Goal: Transaction & Acquisition: Purchase product/service

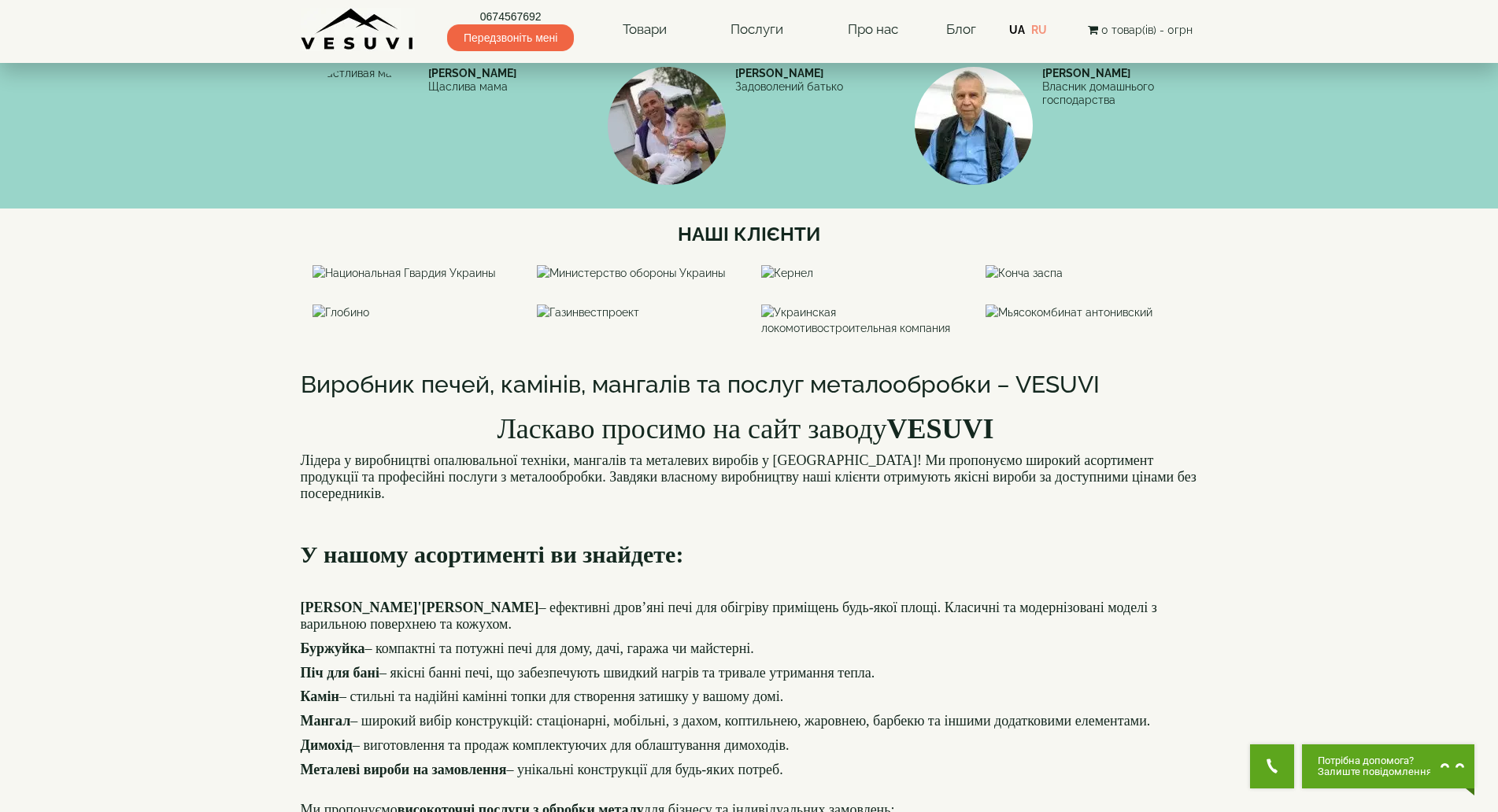
scroll to position [944, 0]
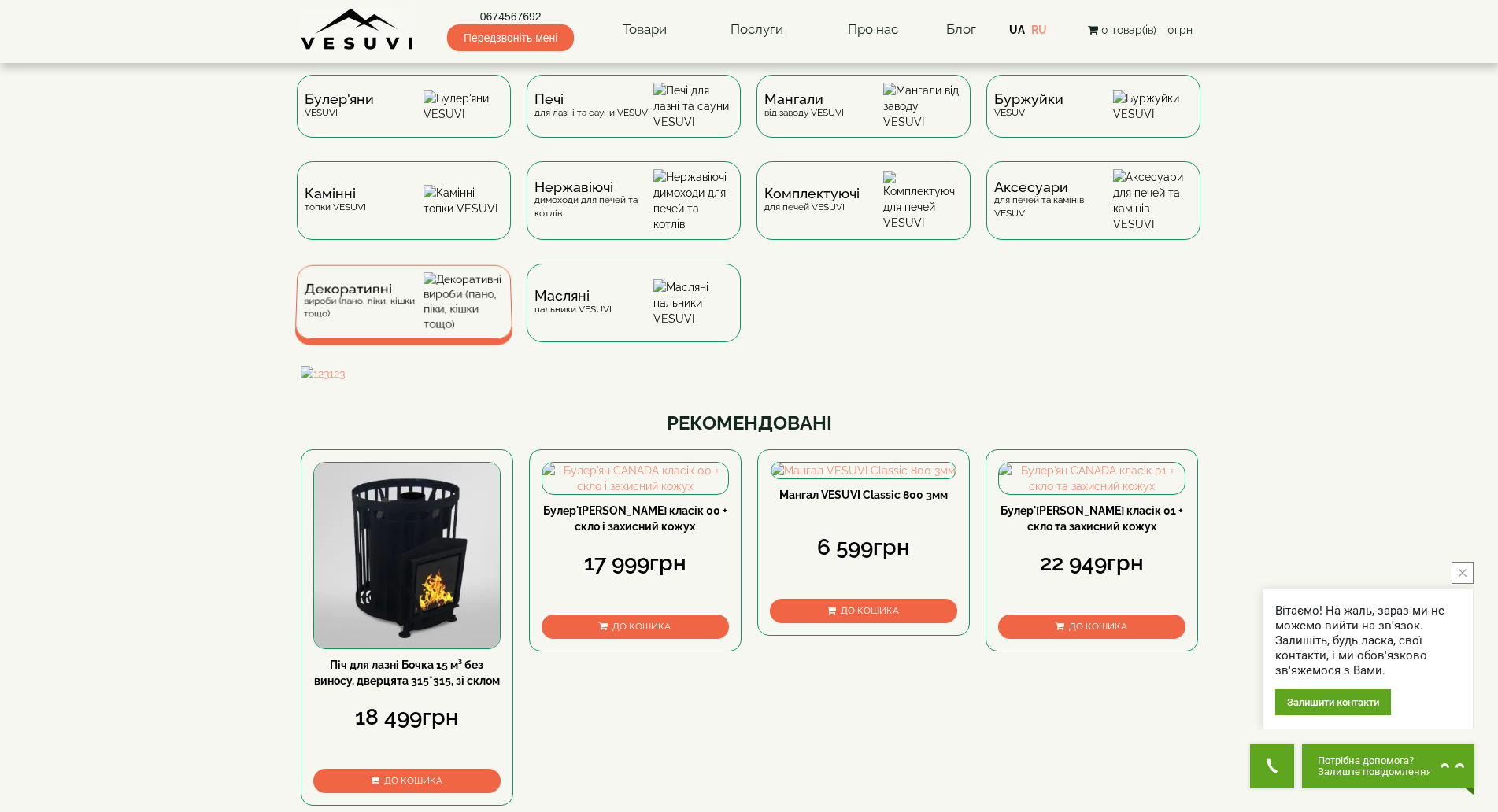
click at [471, 312] on img at bounding box center [464, 301] width 82 height 59
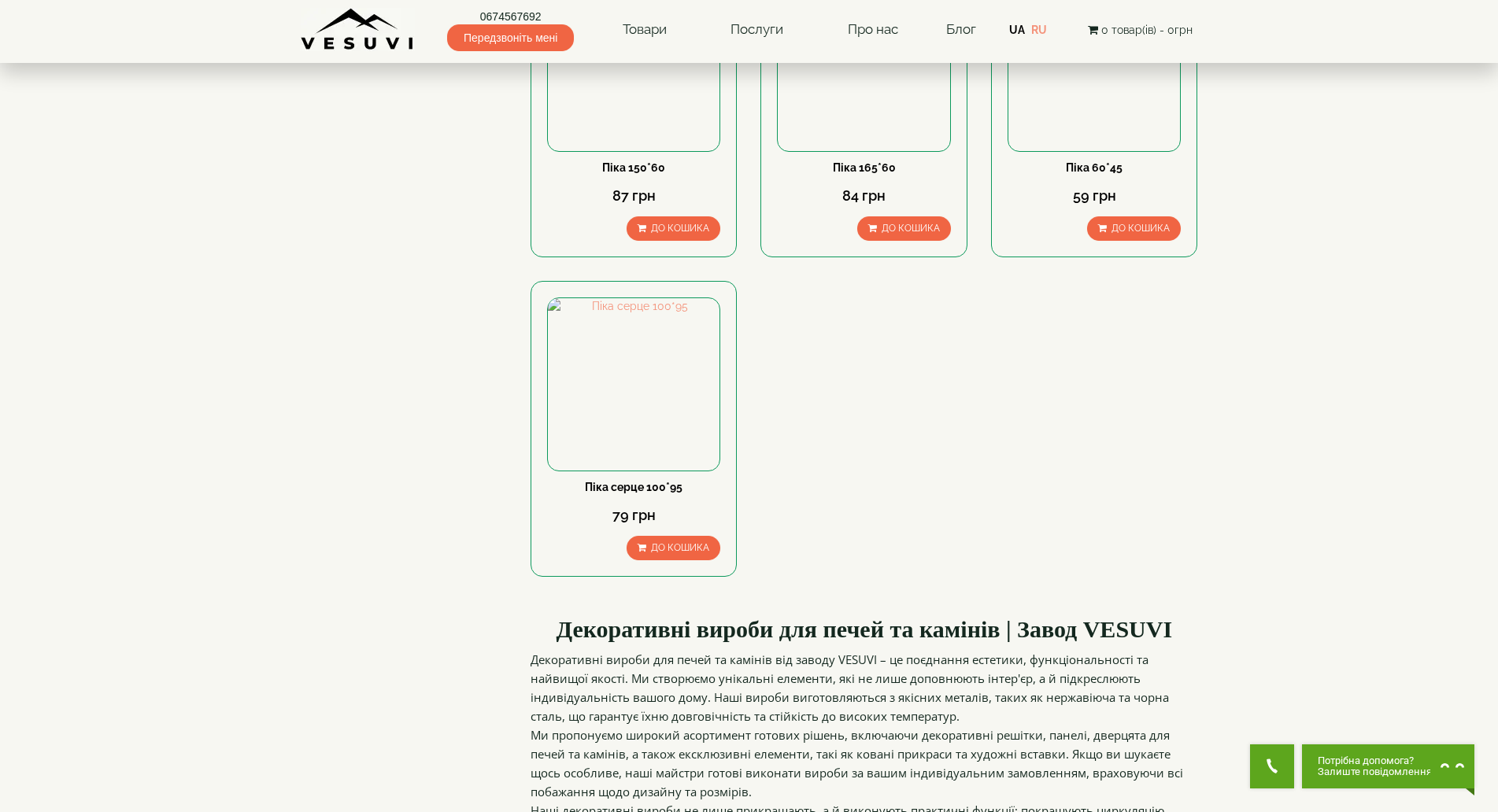
scroll to position [709, 0]
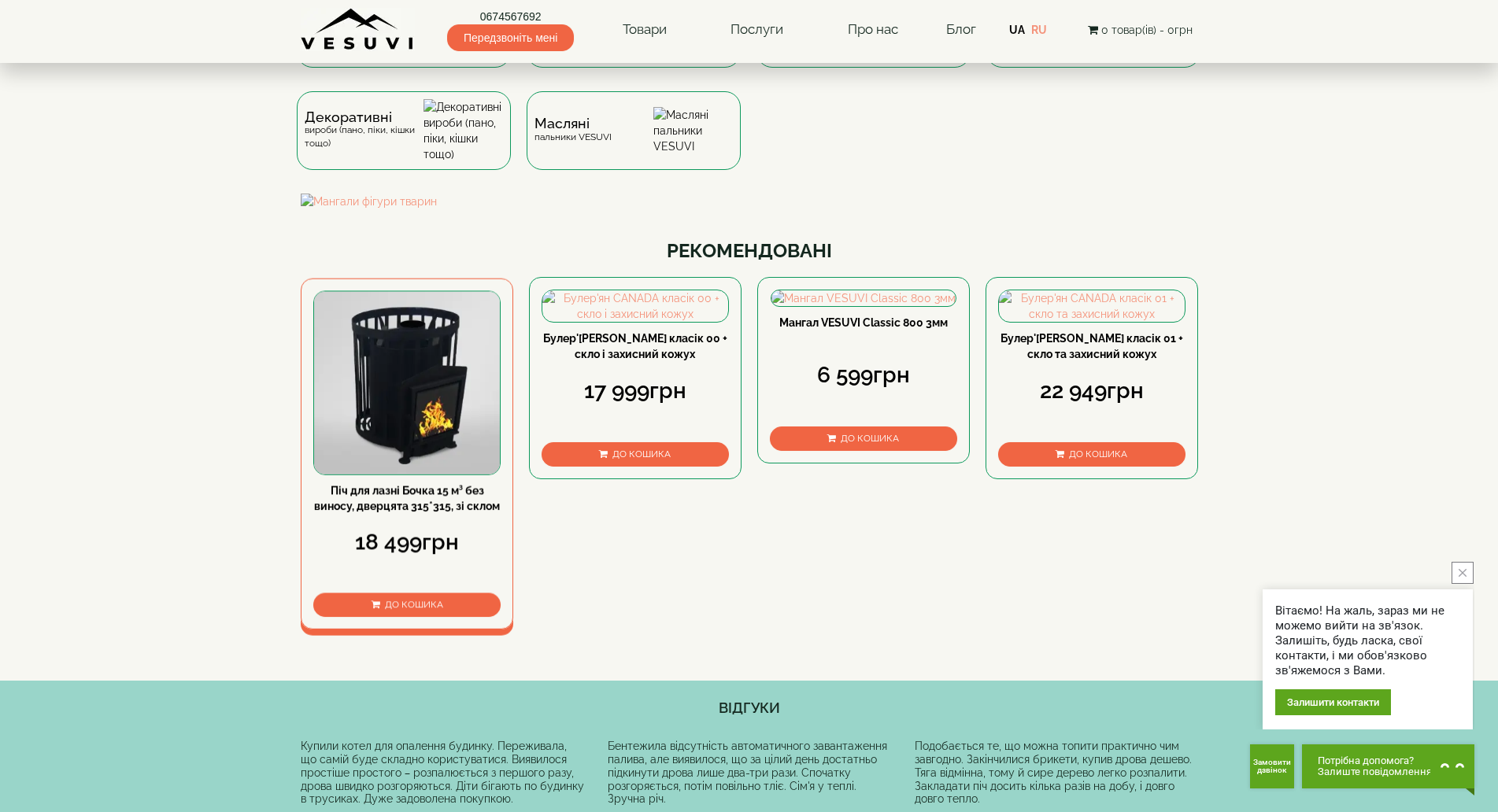
scroll to position [157, 0]
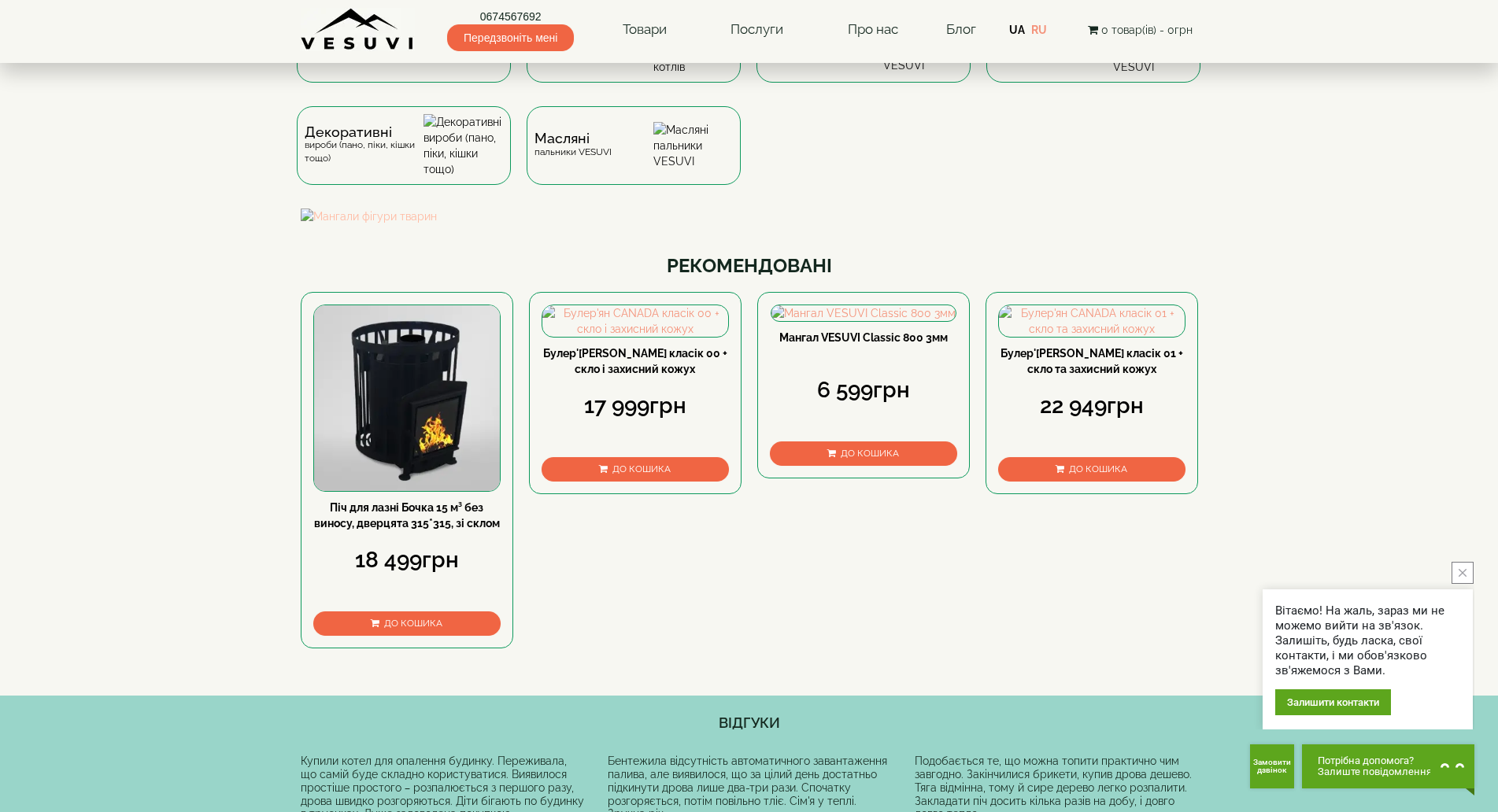
click at [557, 225] on img at bounding box center [749, 217] width 898 height 16
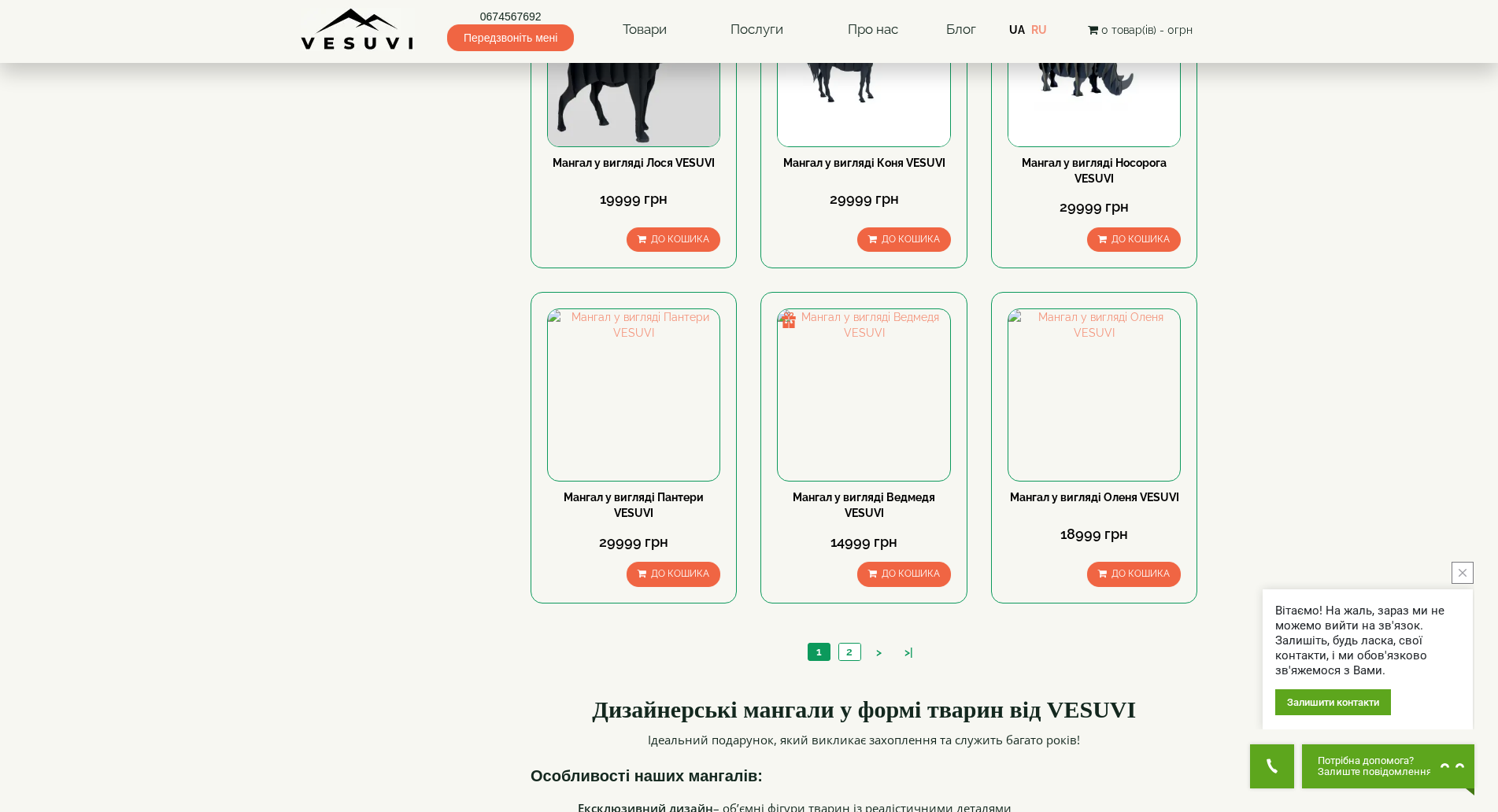
scroll to position [1496, 0]
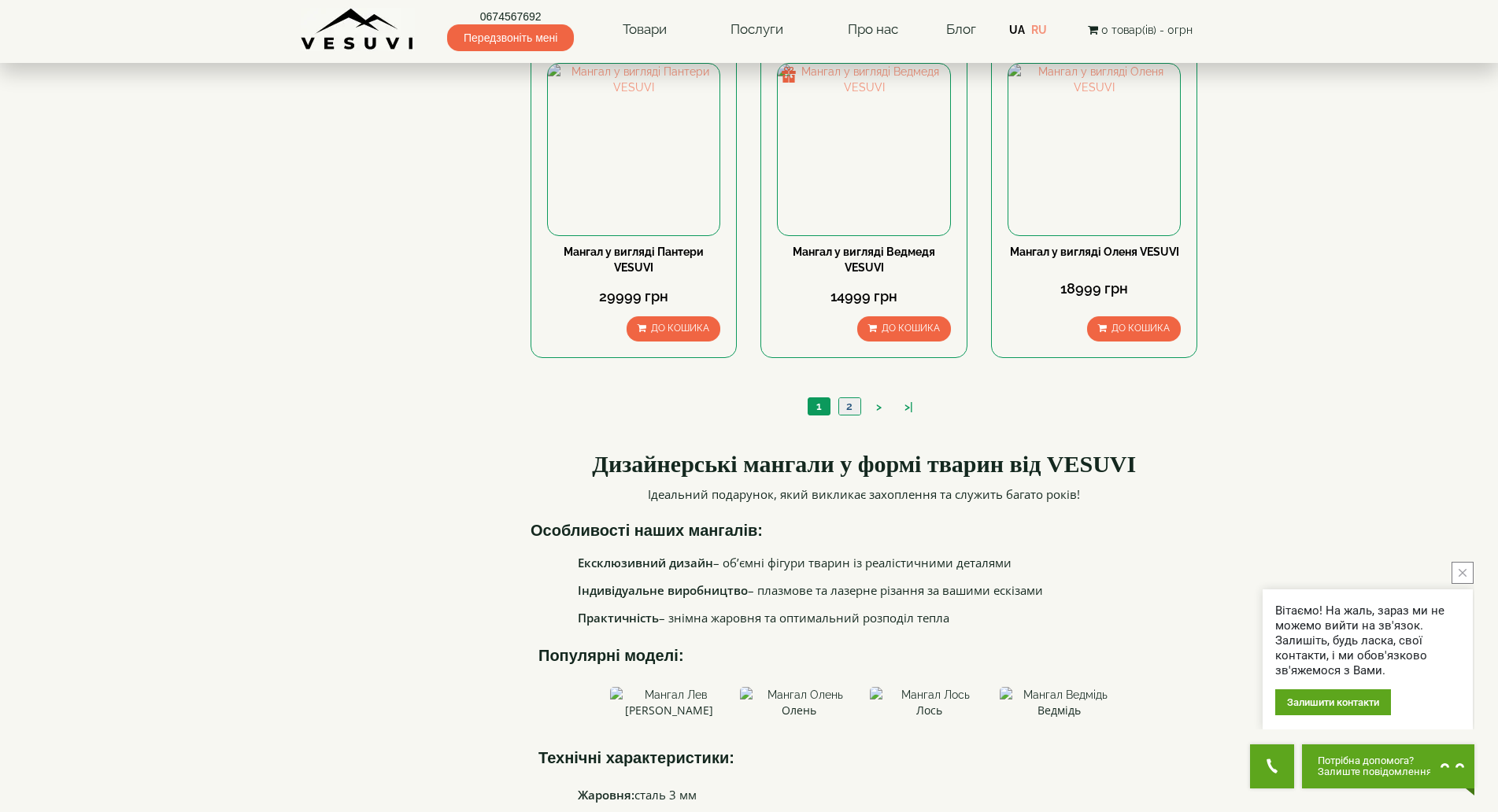
click at [847, 401] on link "2" at bounding box center [850, 406] width 22 height 17
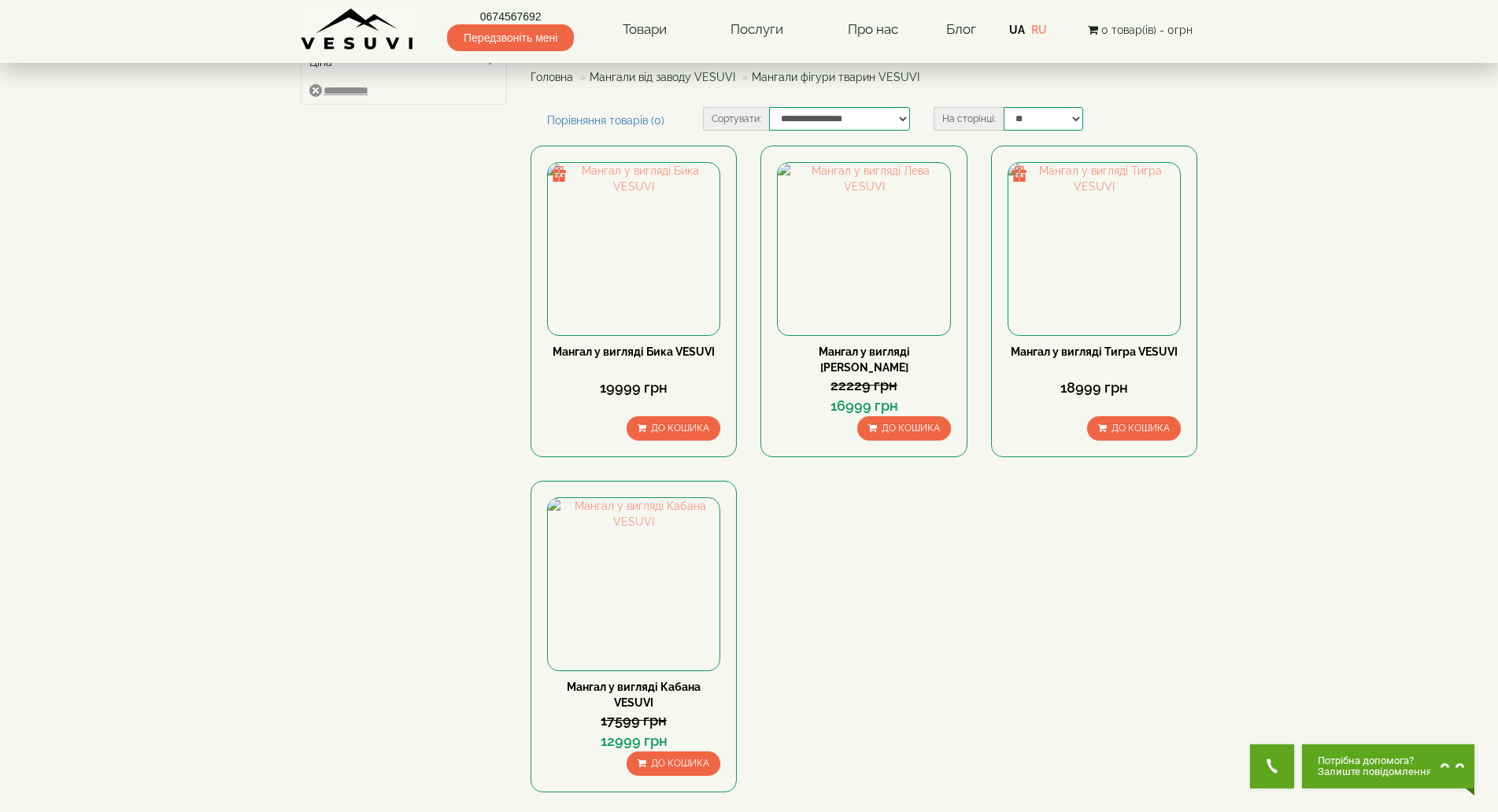
scroll to position [54, 0]
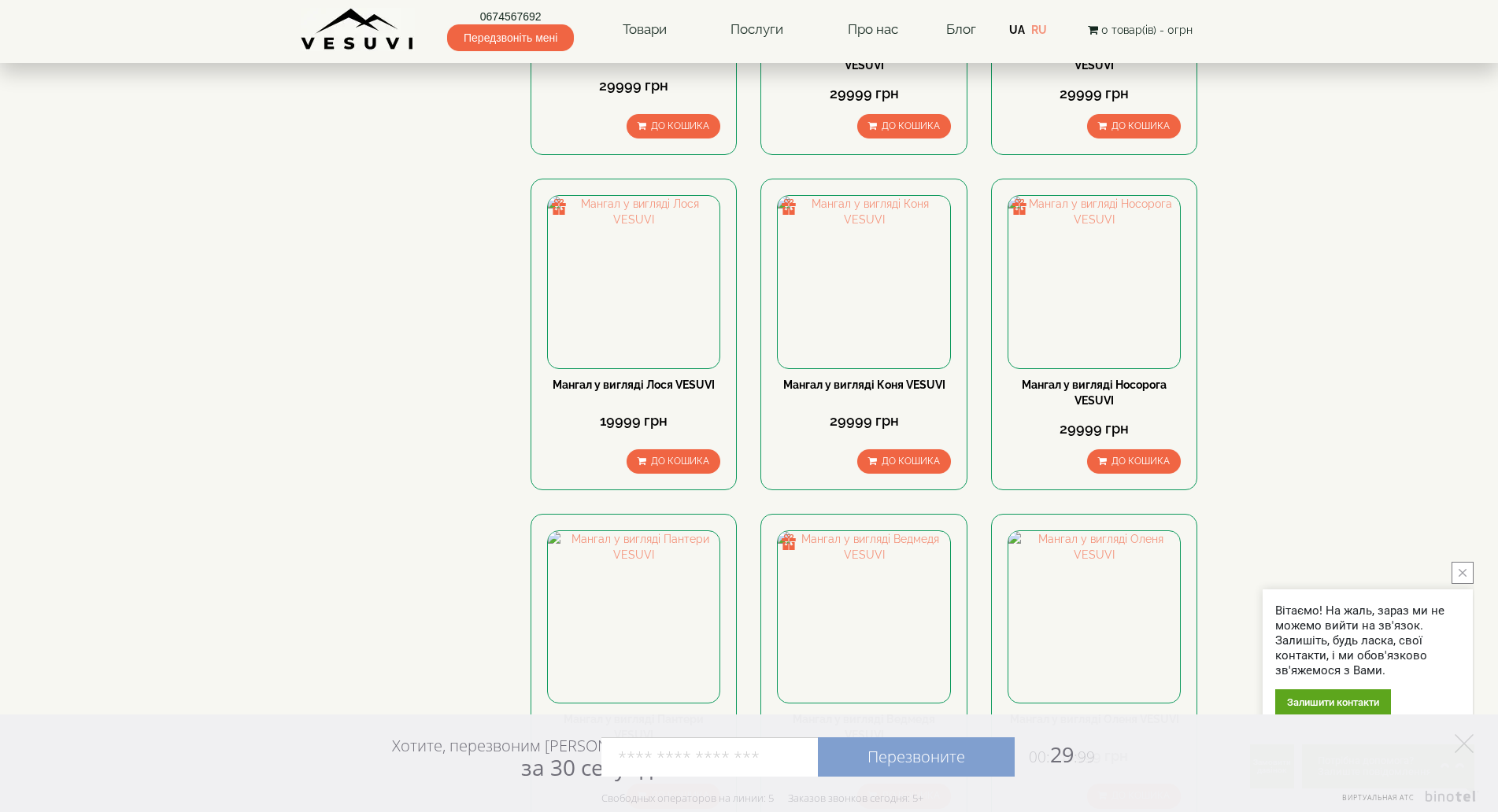
scroll to position [1338, 0]
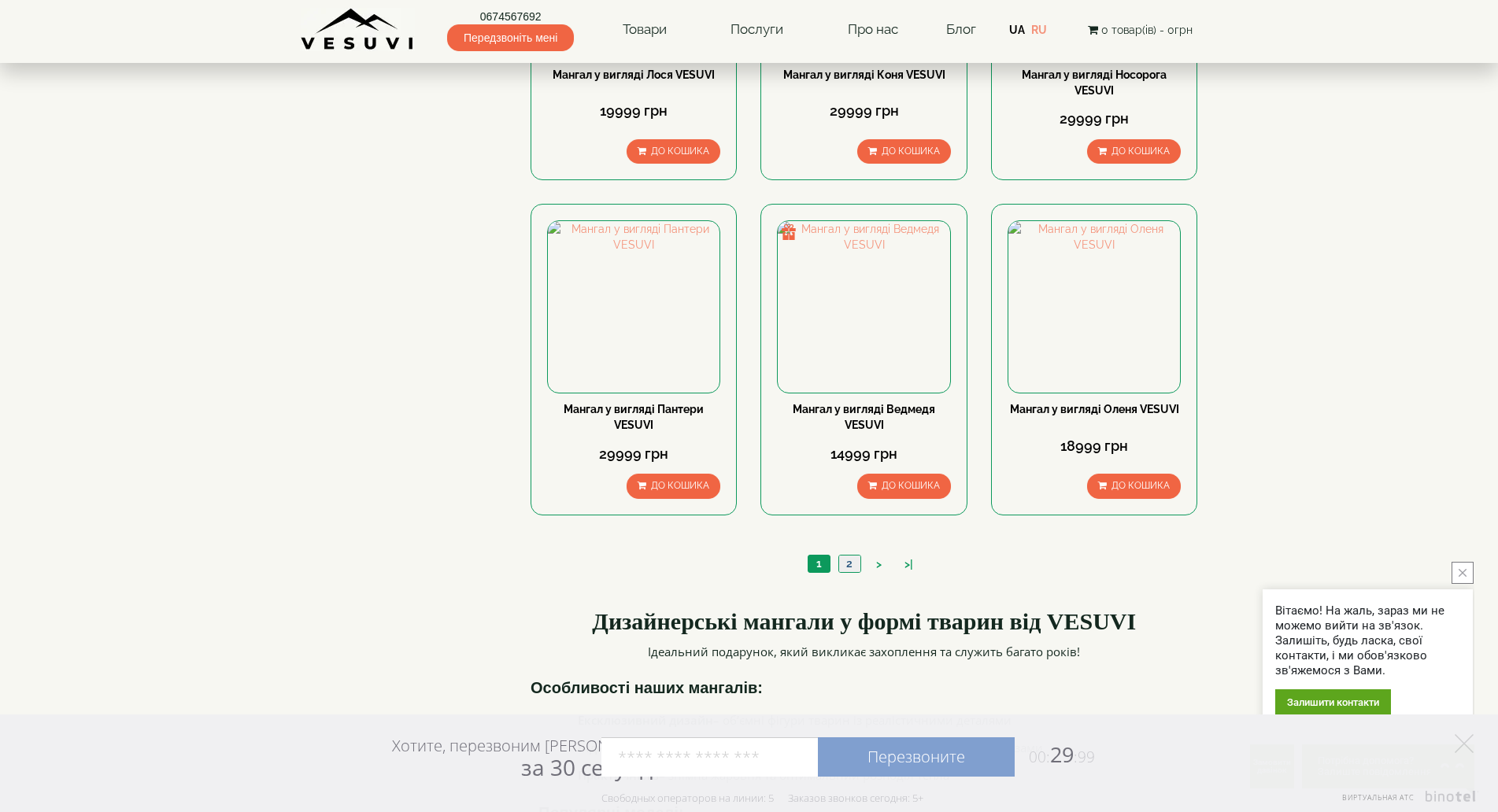
click at [844, 563] on link "2" at bounding box center [850, 564] width 22 height 17
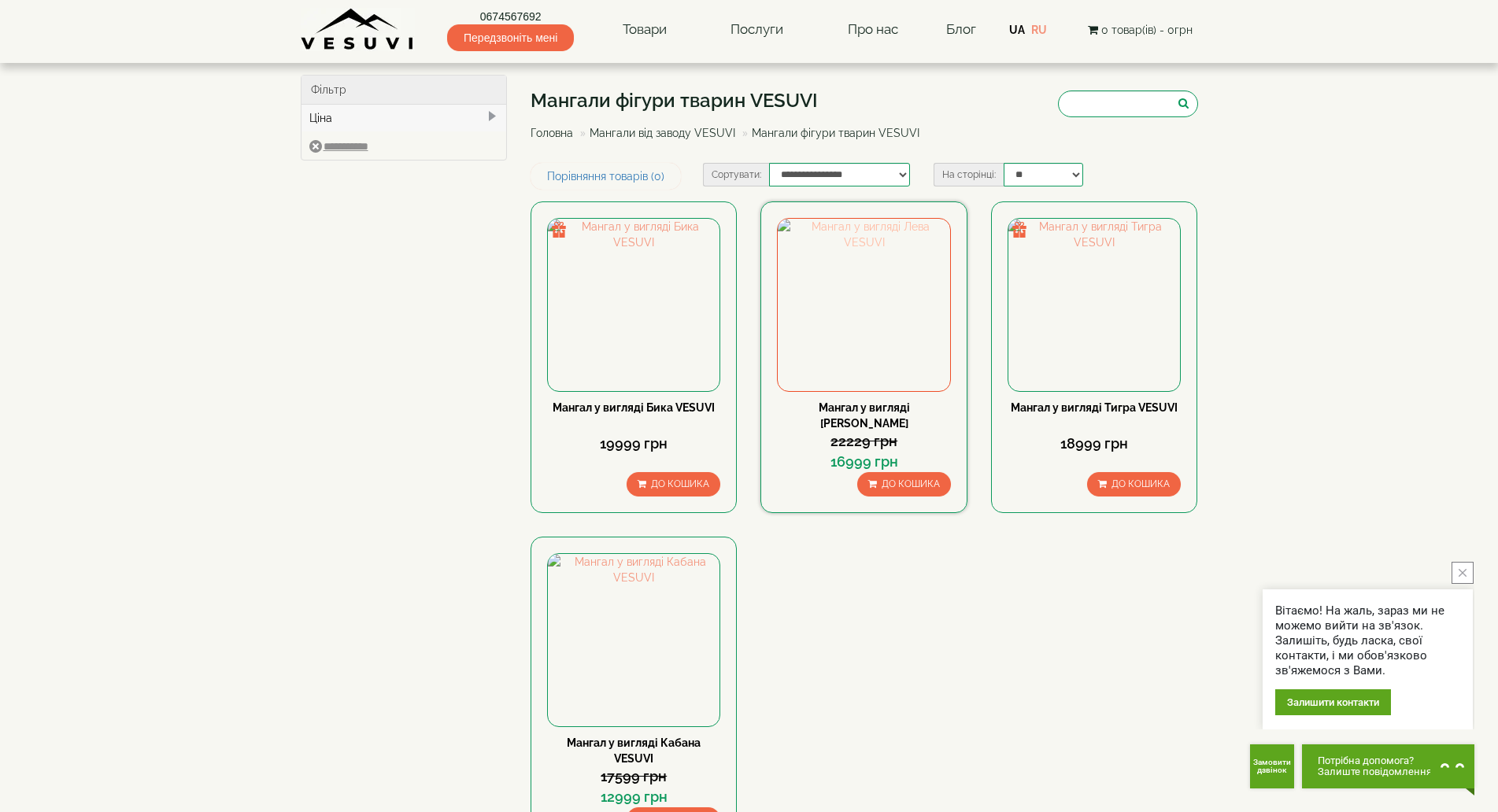
click at [853, 320] on img at bounding box center [864, 304] width 172 height 172
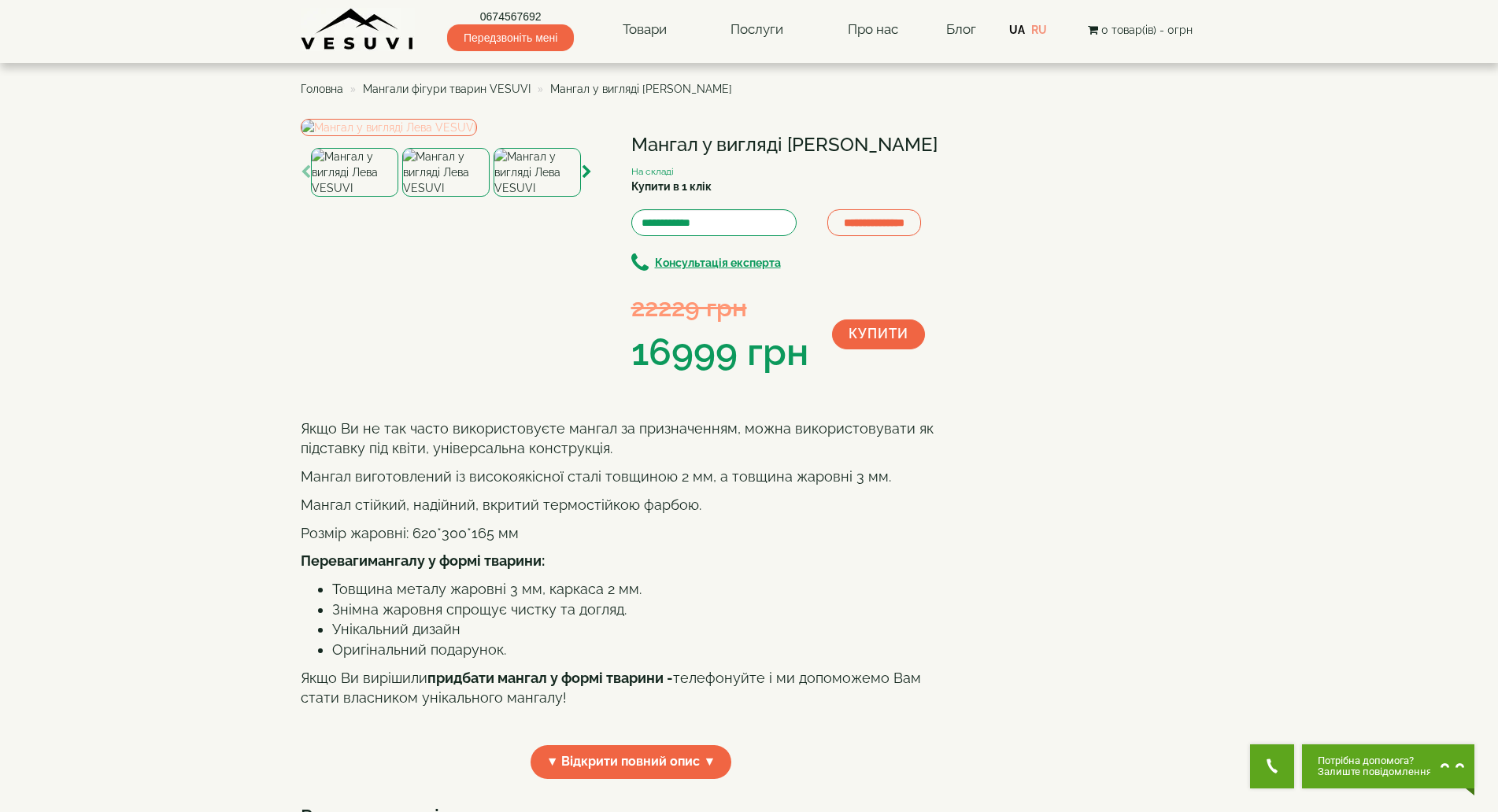
click at [477, 136] on img at bounding box center [389, 127] width 176 height 17
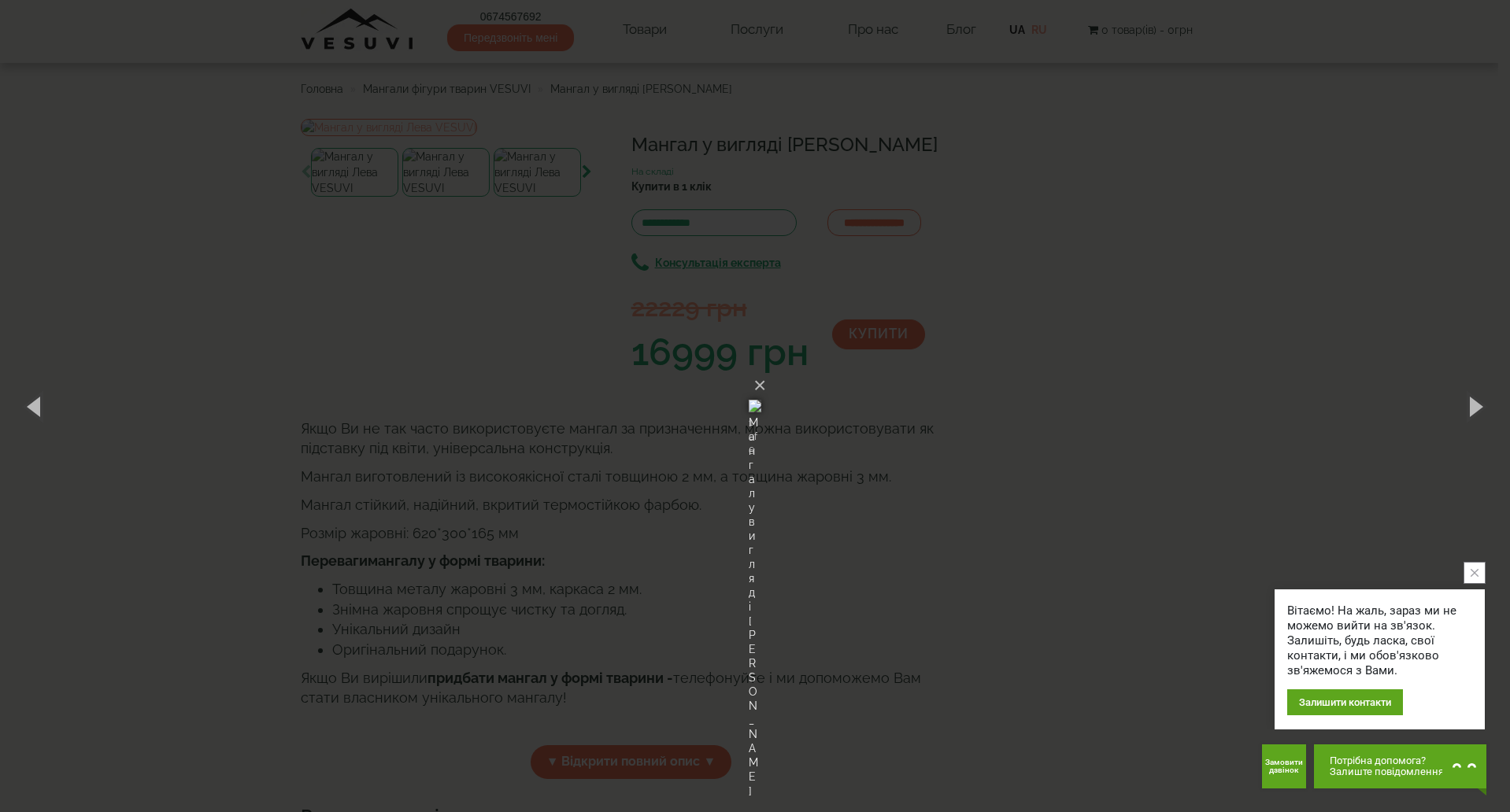
click at [1057, 349] on div "× Мангал у вигляді Лева VESUVI 1 of 6 Loading..." at bounding box center [755, 406] width 1510 height 812
